Goal: Find contact information: Find contact information

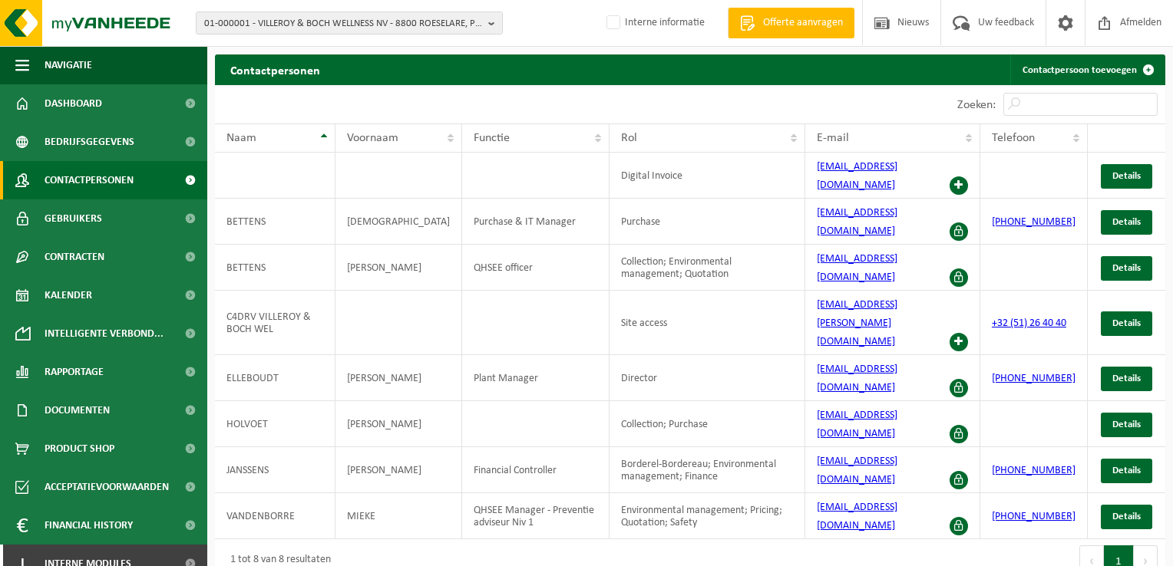
click at [292, 39] on div "01-000001 - VILLEROY & BOCH WELLNESS NV - 8800 ROESELARE, POPULIERSTRAAT 1 01-0…" at bounding box center [586, 23] width 1173 height 47
click at [292, 28] on span "01-000001 - VILLEROY & BOCH WELLNESS NV - 8800 ROESELARE, POPULIERSTRAAT 1" at bounding box center [343, 23] width 278 height 23
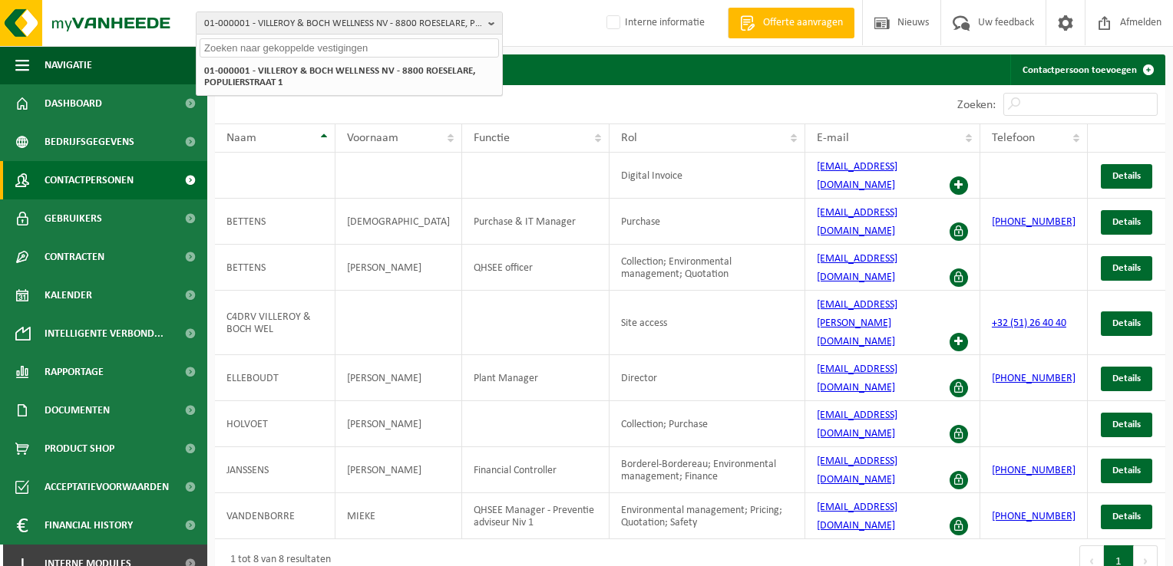
click at [276, 45] on input "text" at bounding box center [349, 47] width 299 height 19
type input "10-886026"
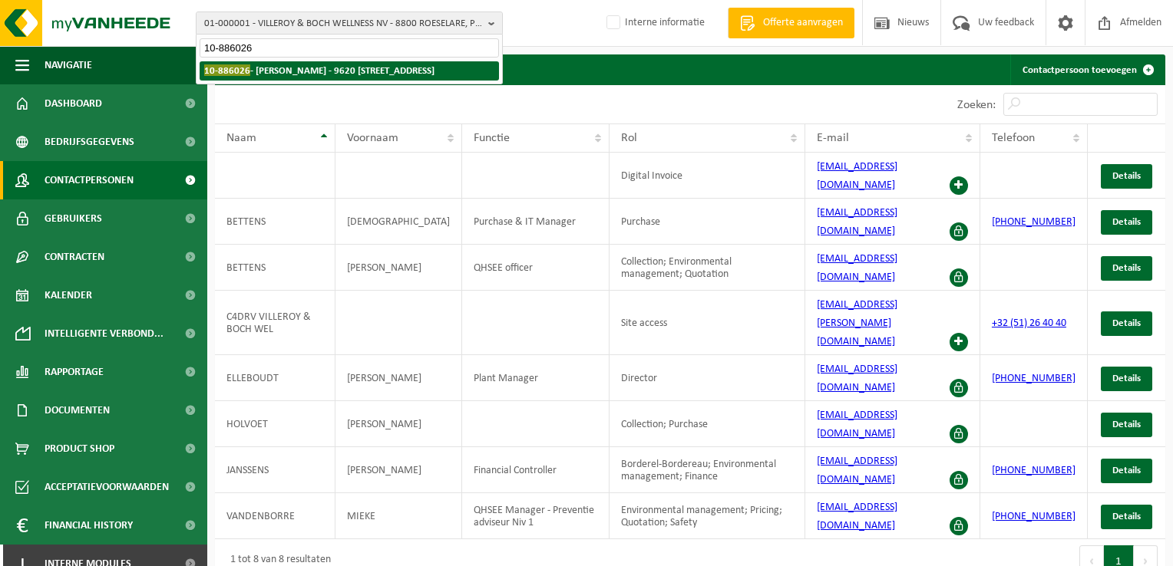
click at [298, 71] on strong "10-886026 - ROMBAUT LEENTJE - 9620 ZOTTEGEM, SINT-GORIKSSTRAAT 83" at bounding box center [319, 70] width 230 height 12
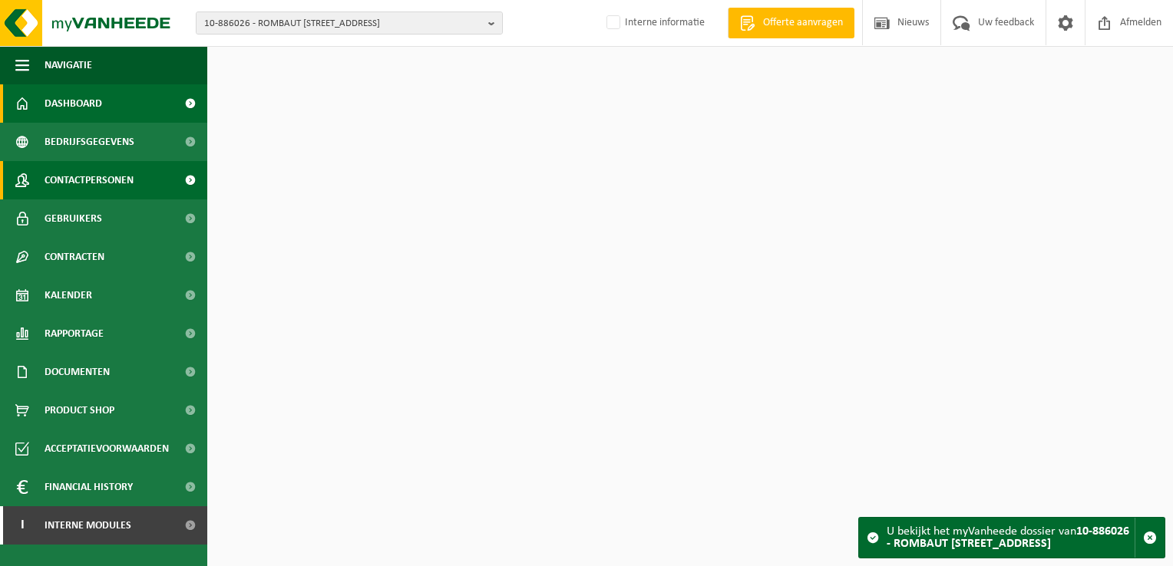
click at [149, 177] on link "Contactpersonen" at bounding box center [103, 180] width 207 height 38
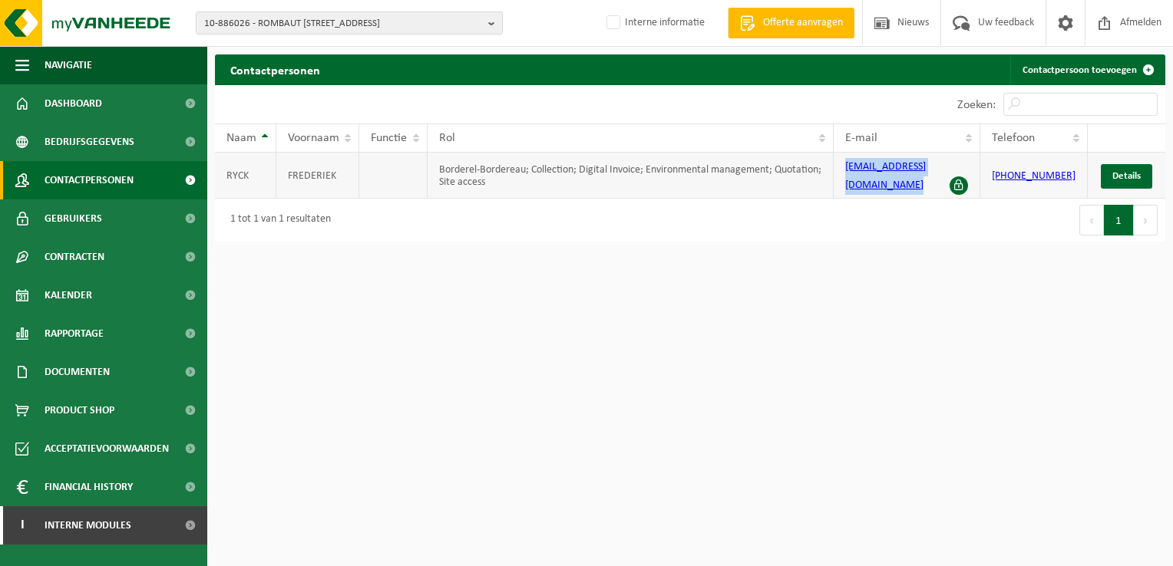
drag, startPoint x: 947, startPoint y: 168, endPoint x: 848, endPoint y: 173, distance: 99.1
click at [848, 173] on td "[EMAIL_ADDRESS][DOMAIN_NAME]" at bounding box center [906, 176] width 147 height 46
drag, startPoint x: 848, startPoint y: 173, endPoint x: 868, endPoint y: 173, distance: 20.0
click at [878, 204] on div "Eerste Vorige 1 Volgende Laatste" at bounding box center [927, 220] width 475 height 43
